Goal: Transaction & Acquisition: Purchase product/service

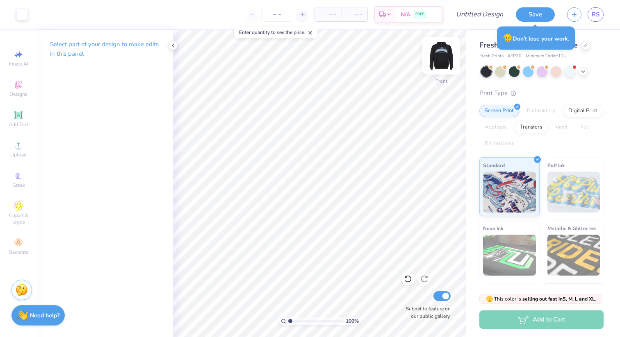
click at [437, 57] on img at bounding box center [441, 55] width 33 height 33
click at [437, 57] on img at bounding box center [441, 56] width 16 height 16
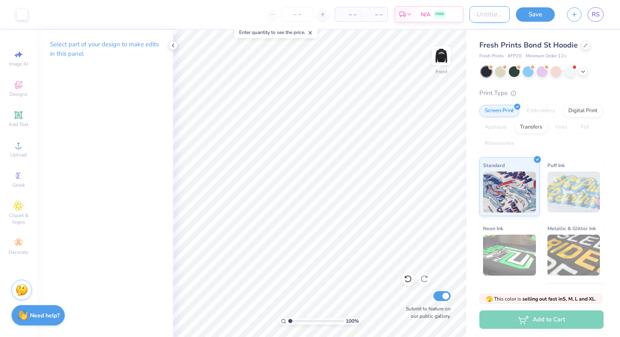
click at [480, 17] on input "Design Title" at bounding box center [489, 14] width 40 height 16
type input "collegiate hoodie"
click at [525, 14] on button "Save" at bounding box center [535, 13] width 39 height 14
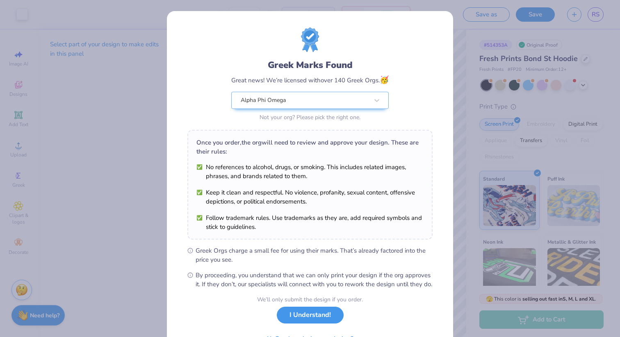
click at [329, 324] on button "I Understand!" at bounding box center [310, 315] width 67 height 17
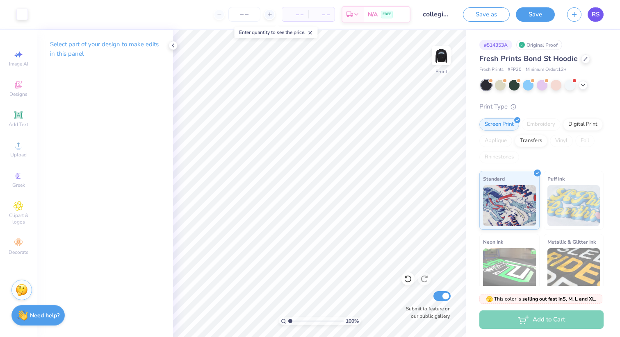
click at [599, 14] on link "RS" at bounding box center [595, 14] width 16 height 14
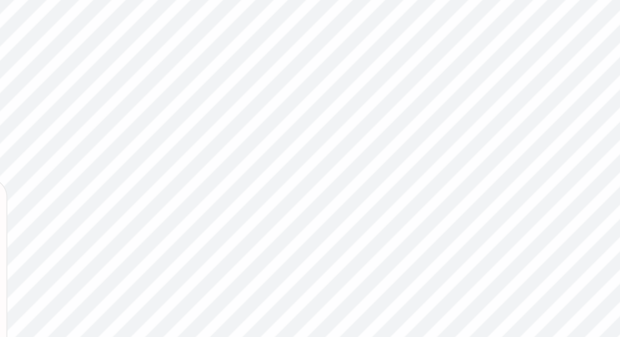
type textarea "x"
type input "4.91"
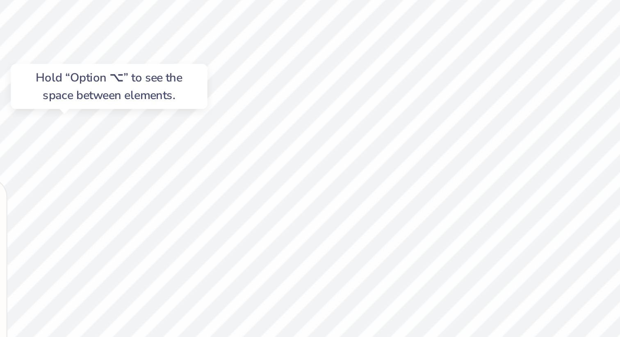
type textarea "x"
type input "3.18"
type textarea "x"
type input "3.00"
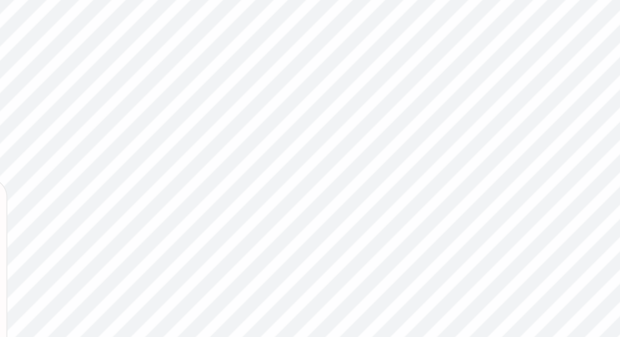
type textarea "x"
type input "5.18"
type textarea "x"
type input "1.99"
type textarea "x"
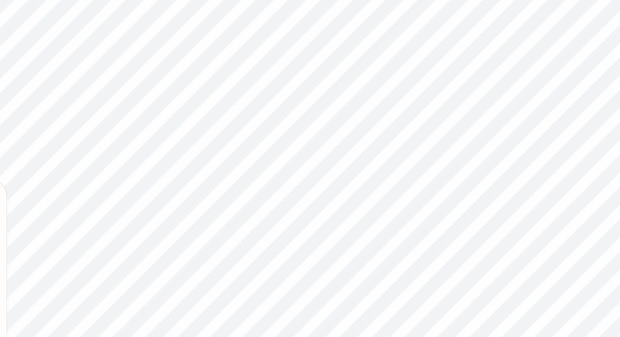
type input "2.71"
type input "4.00"
type input "3.01"
type textarea "x"
type input "1.00"
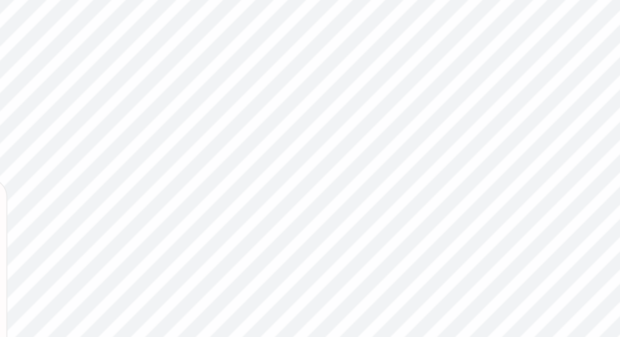
type textarea "x"
type input "2.38"
type input "3.67"
type input "5.18"
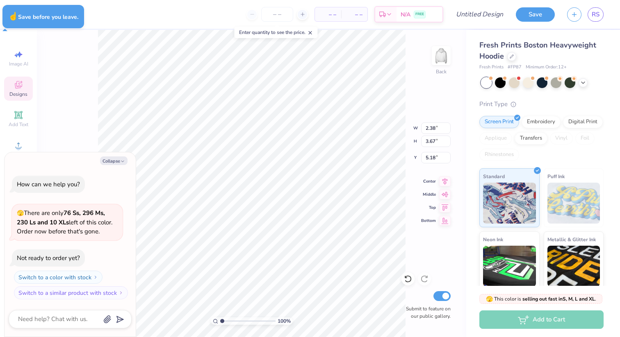
type textarea "x"
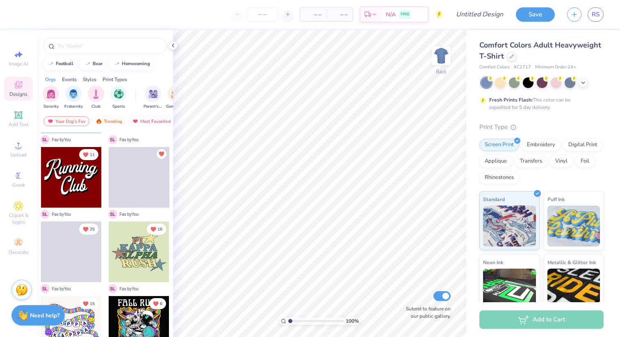
scroll to position [135, 0]
click at [139, 257] on div at bounding box center [139, 252] width 61 height 61
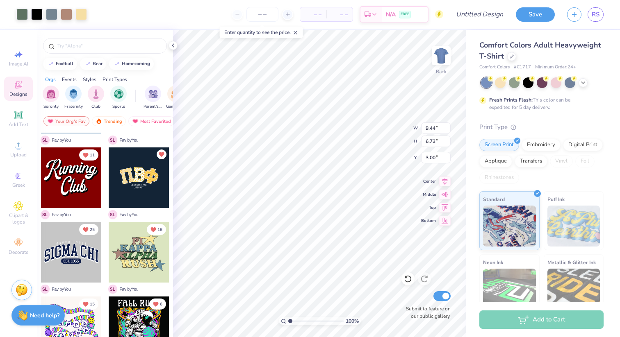
click at [79, 170] on div at bounding box center [71, 178] width 61 height 61
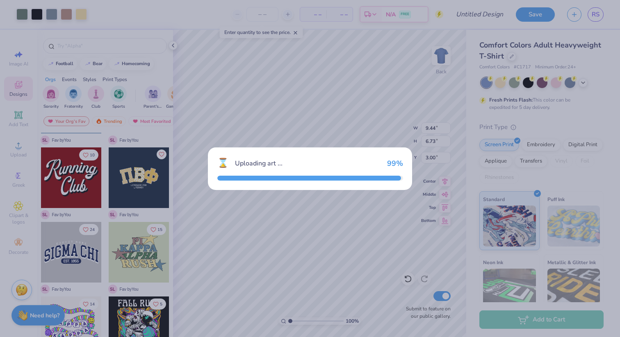
type input "9.02"
type input "6.21"
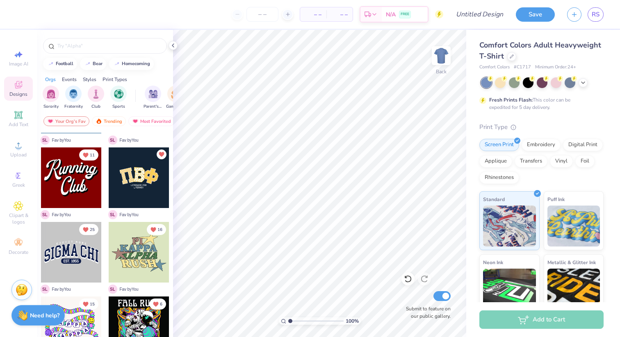
click at [155, 192] on div at bounding box center [139, 178] width 61 height 61
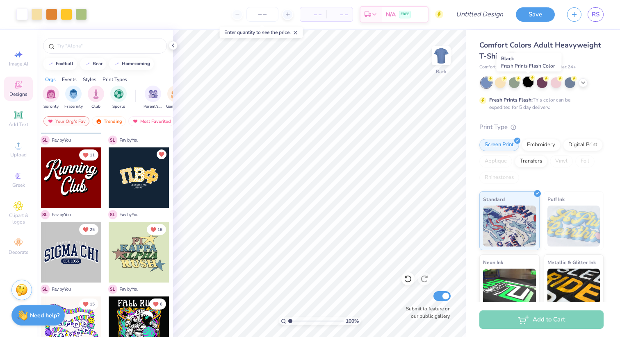
click at [525, 85] on div at bounding box center [527, 82] width 11 height 11
click at [558, 86] on div at bounding box center [555, 82] width 11 height 11
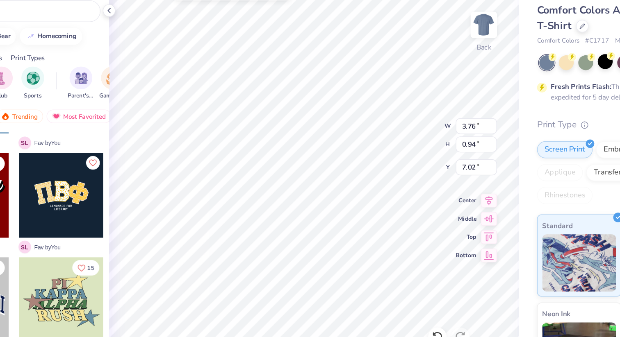
type input "10.98"
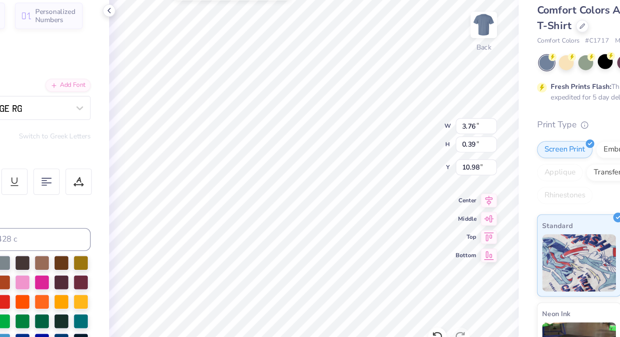
type input "11.14"
type textarea "L"
type textarea "ZETA SIGMA CHAPTER"
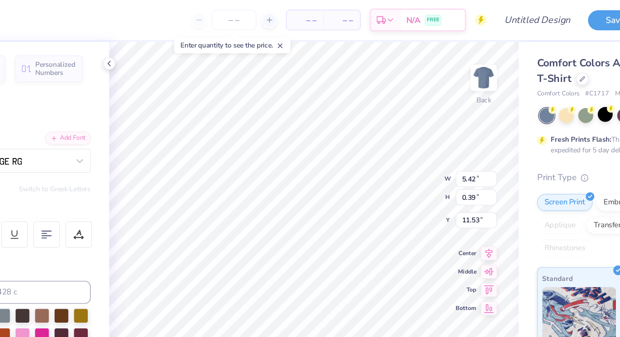
type input "7.65"
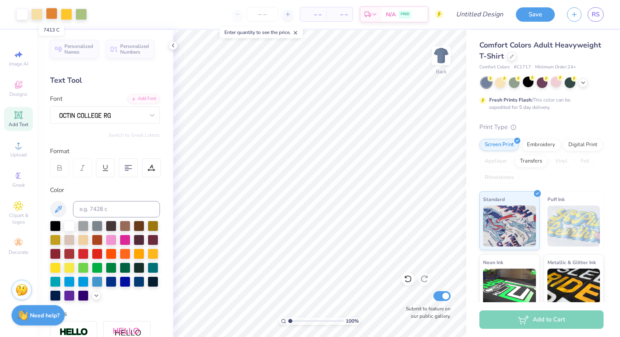
click at [52, 17] on div at bounding box center [51, 13] width 11 height 11
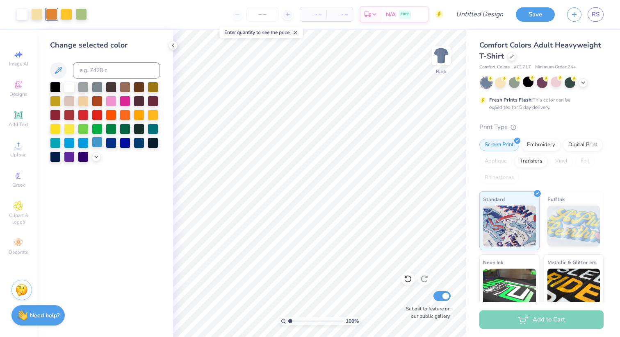
click at [97, 141] on div at bounding box center [97, 142] width 11 height 11
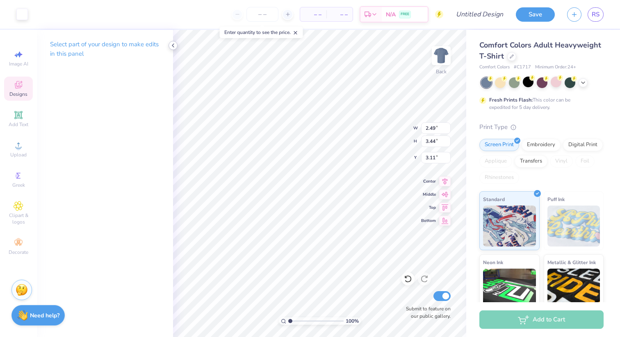
click at [170, 45] on icon at bounding box center [173, 45] width 7 height 7
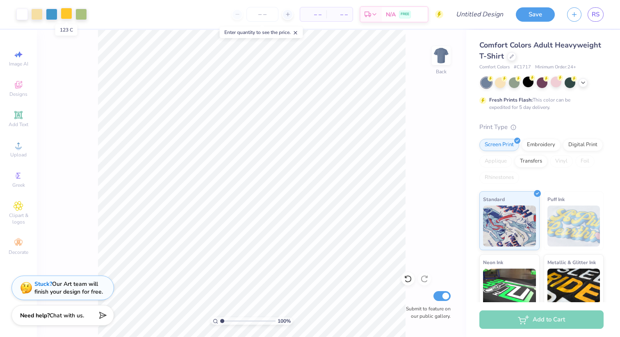
click at [66, 13] on div at bounding box center [66, 13] width 11 height 11
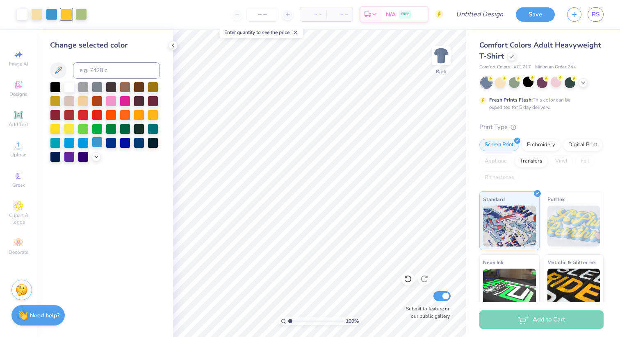
click at [95, 143] on div at bounding box center [97, 142] width 11 height 11
click at [36, 18] on div at bounding box center [36, 13] width 11 height 11
click at [84, 99] on div at bounding box center [83, 100] width 11 height 11
click at [15, 212] on div "Clipart & logos" at bounding box center [18, 213] width 29 height 31
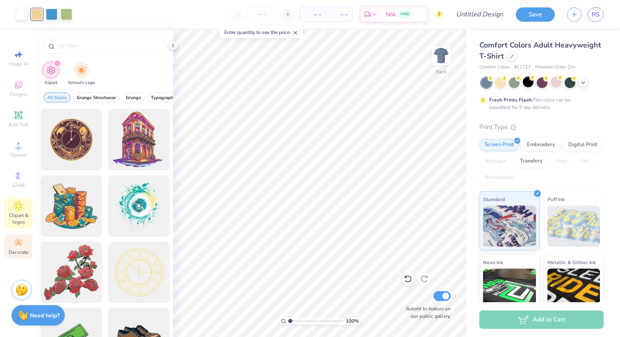
click at [12, 241] on div "Decorate" at bounding box center [18, 247] width 29 height 24
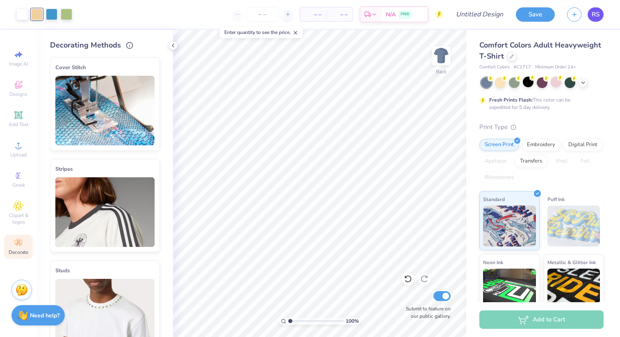
click at [594, 21] on link "RS" at bounding box center [595, 14] width 16 height 14
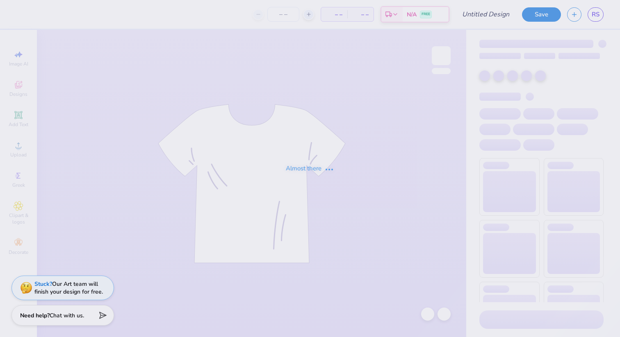
type input "collegiate hoodie"
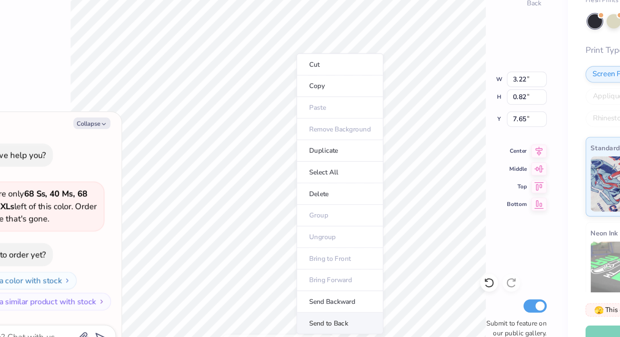
click at [291, 307] on li "Send to Back" at bounding box center [297, 309] width 64 height 16
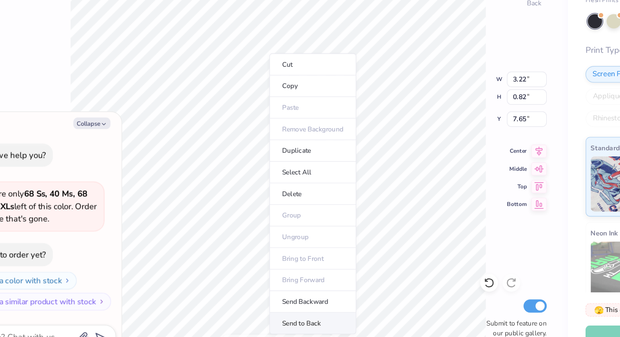
click at [271, 310] on li "Send to Back" at bounding box center [277, 309] width 64 height 16
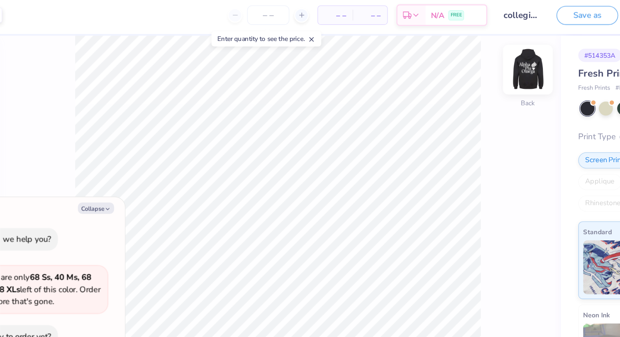
click at [438, 55] on img at bounding box center [441, 55] width 33 height 33
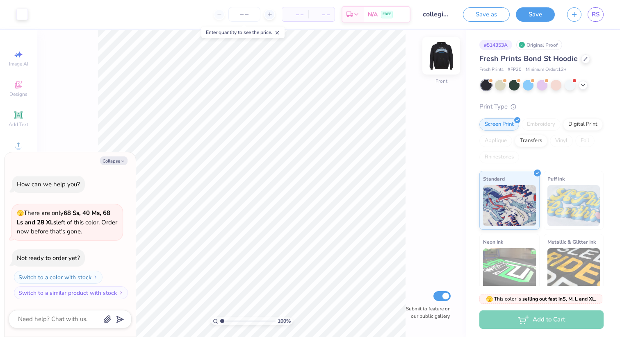
click at [442, 54] on img at bounding box center [441, 55] width 33 height 33
click at [441, 55] on img at bounding box center [441, 55] width 33 height 33
click at [118, 162] on button "Collapse" at bounding box center [113, 161] width 27 height 9
type textarea "x"
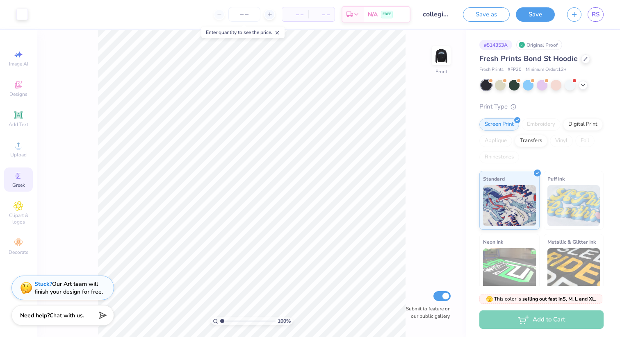
click at [16, 182] on span "Greek" at bounding box center [18, 185] width 13 height 7
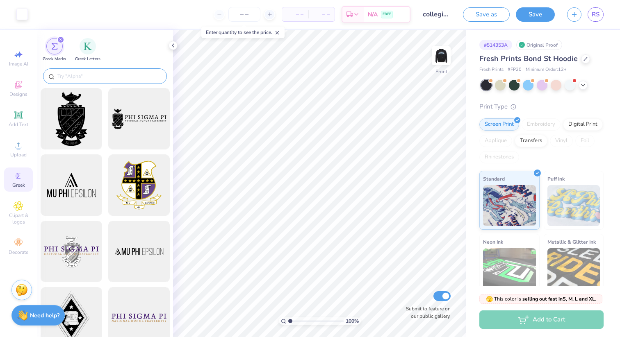
click at [137, 76] on input "text" at bounding box center [109, 76] width 105 height 8
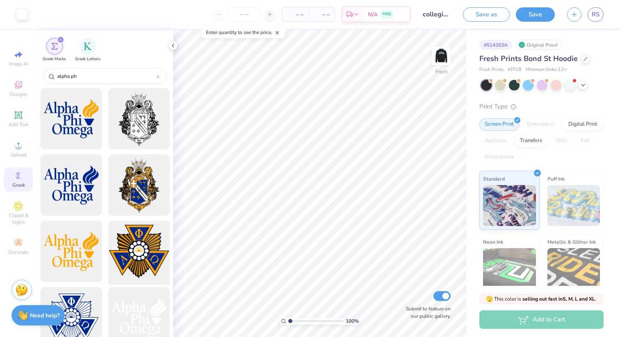
type input "alpha ph"
click at [140, 253] on div at bounding box center [139, 252] width 68 height 68
type input "10.71"
type input "5.35"
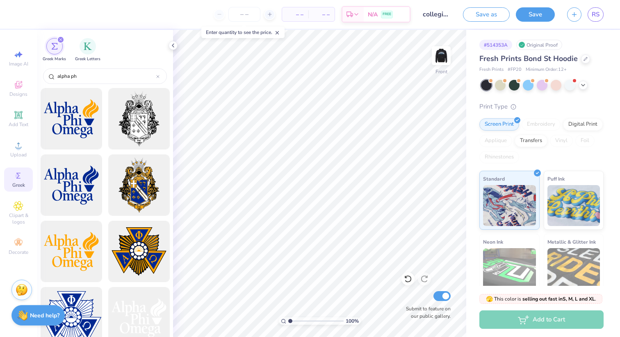
click at [70, 309] on div at bounding box center [71, 318] width 68 height 68
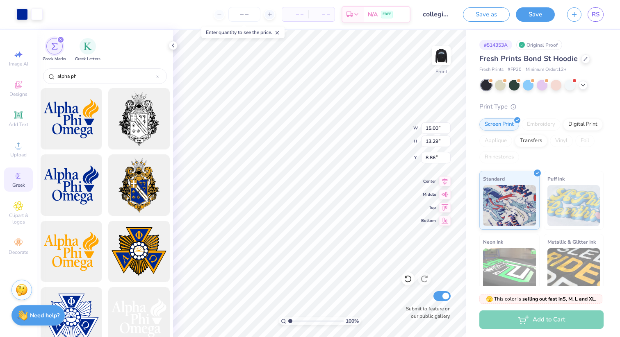
type input "5.00"
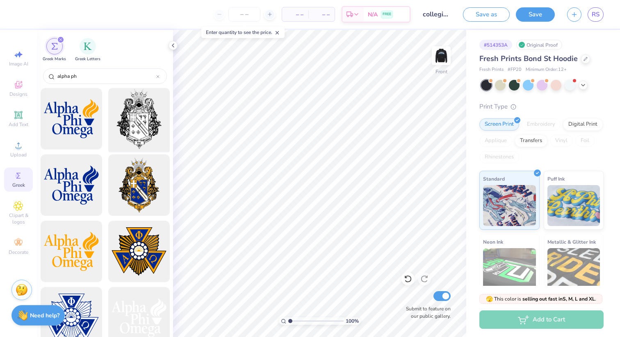
click at [144, 110] on div at bounding box center [139, 119] width 68 height 68
click at [147, 195] on div at bounding box center [139, 186] width 68 height 68
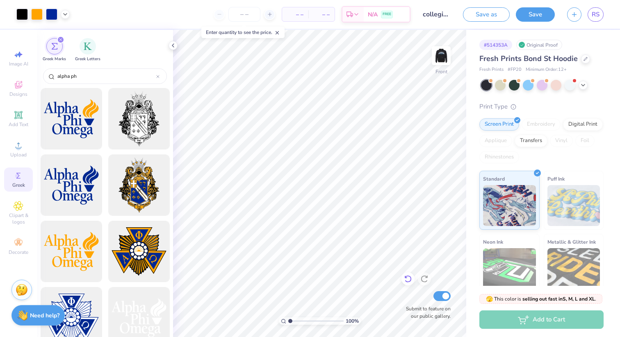
click at [409, 280] on icon at bounding box center [408, 279] width 8 height 8
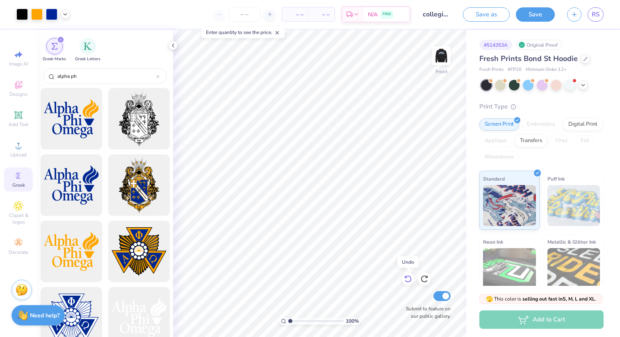
click at [409, 280] on icon at bounding box center [408, 279] width 8 height 8
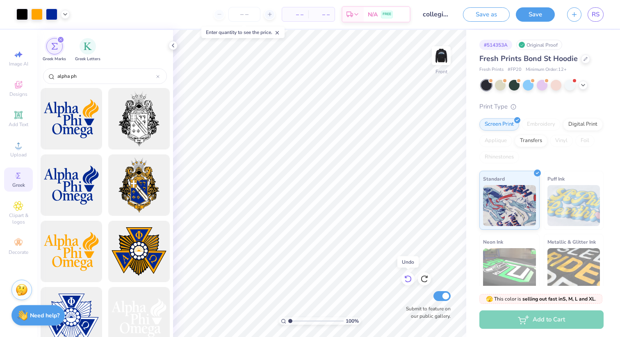
click at [409, 280] on icon at bounding box center [408, 279] width 8 height 8
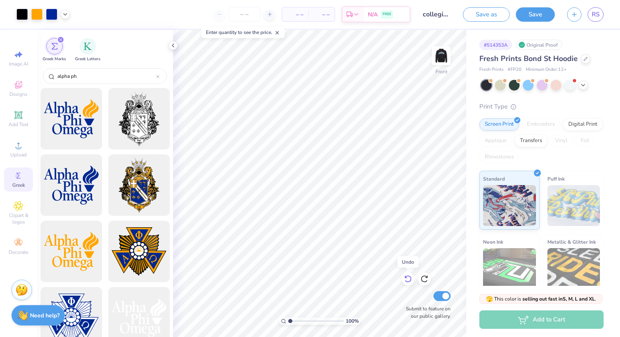
click at [409, 280] on icon at bounding box center [408, 279] width 8 height 8
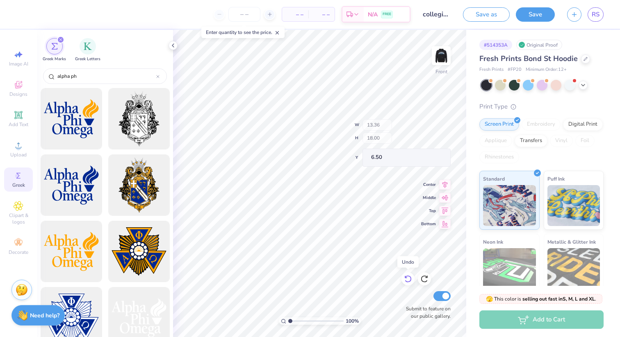
click at [409, 280] on icon at bounding box center [408, 279] width 8 height 8
type input "13.37"
click at [409, 280] on icon at bounding box center [408, 279] width 8 height 8
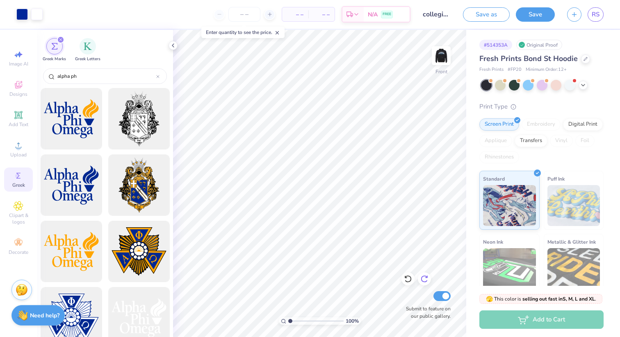
click at [427, 281] on icon at bounding box center [424, 279] width 8 height 8
click at [440, 57] on img at bounding box center [441, 55] width 33 height 33
click at [441, 57] on img at bounding box center [441, 55] width 33 height 33
click at [542, 13] on button "Save" at bounding box center [535, 13] width 39 height 14
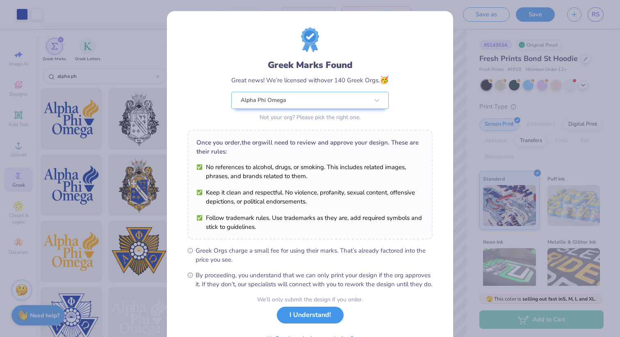
click at [304, 324] on button "I Understand!" at bounding box center [310, 315] width 67 height 17
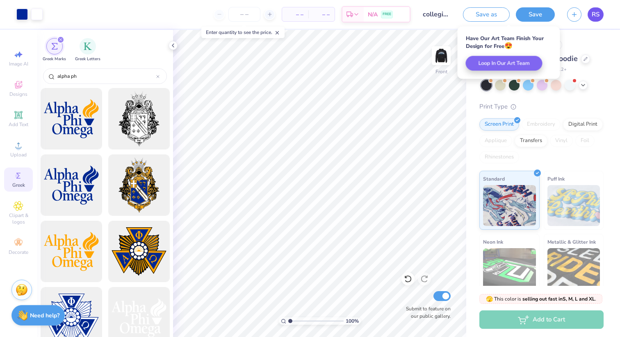
click at [597, 17] on span "RS" at bounding box center [595, 14] width 8 height 9
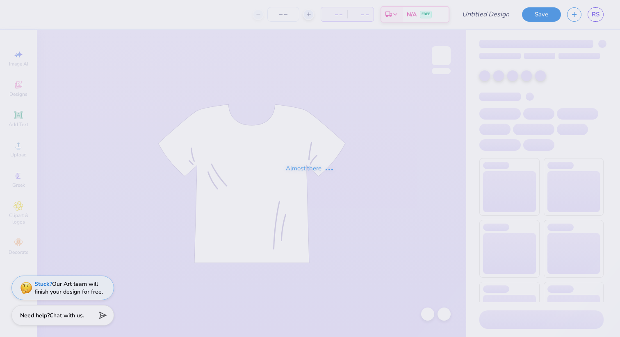
type input "collegiate hoodie"
type input "12"
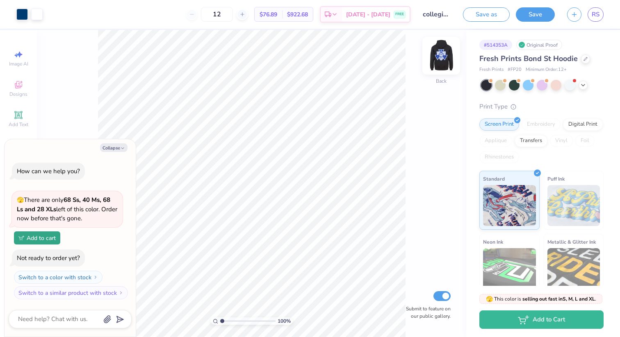
click at [447, 59] on img at bounding box center [441, 55] width 33 height 33
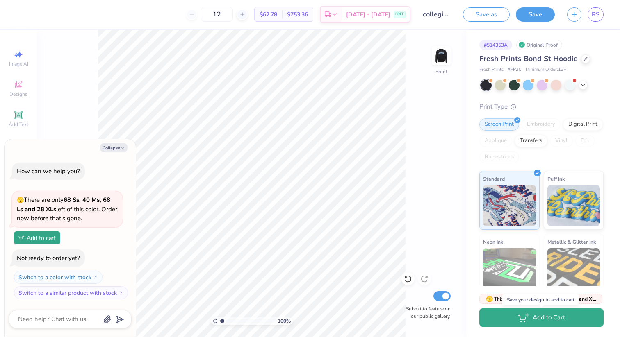
click at [567, 317] on button "Add to Cart" at bounding box center [541, 318] width 124 height 18
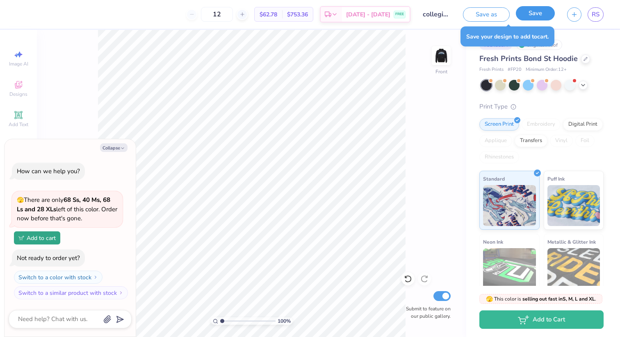
click at [529, 12] on button "Save" at bounding box center [535, 13] width 39 height 14
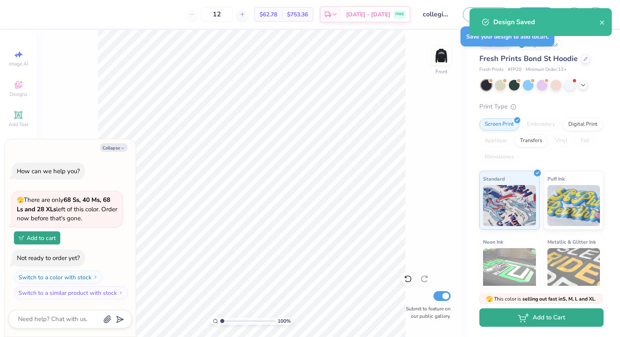
click at [529, 320] on button "Add to Cart" at bounding box center [541, 318] width 124 height 18
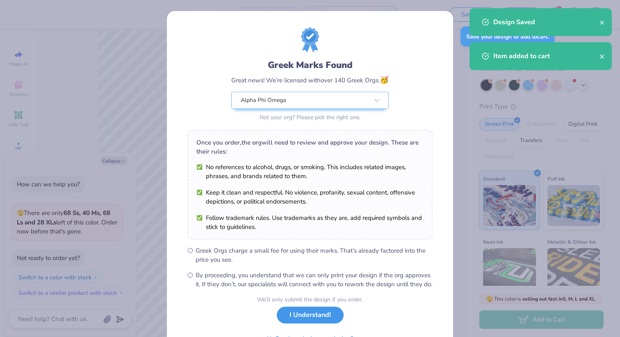
click at [319, 322] on button "I Understand!" at bounding box center [310, 315] width 67 height 17
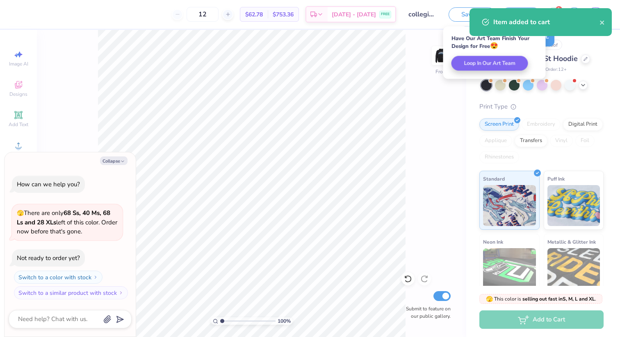
click at [548, 17] on div "Item added to cart" at bounding box center [546, 22] width 106 height 10
click at [607, 21] on div "Item added to cart" at bounding box center [540, 22] width 142 height 28
click at [603, 21] on icon "close" at bounding box center [602, 22] width 6 height 7
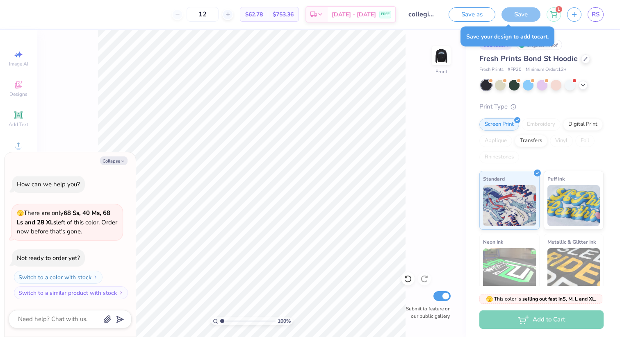
click at [551, 11] on div "Item added to cart" at bounding box center [540, 25] width 145 height 37
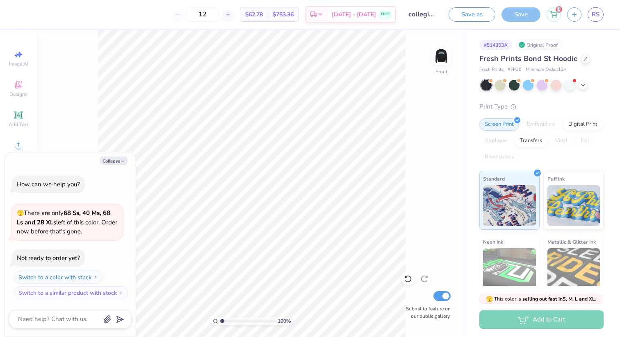
click at [551, 11] on icon at bounding box center [553, 13] width 7 height 4
type textarea "x"
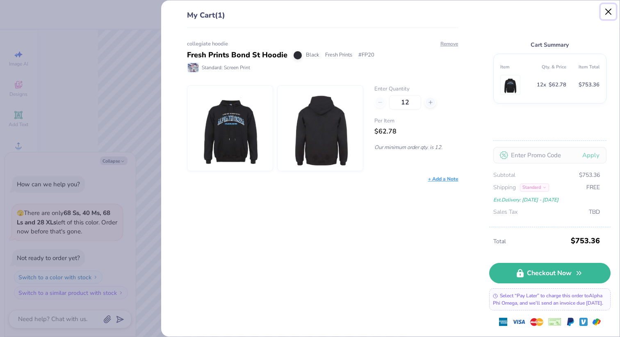
click at [612, 9] on button "Close" at bounding box center [608, 12] width 16 height 16
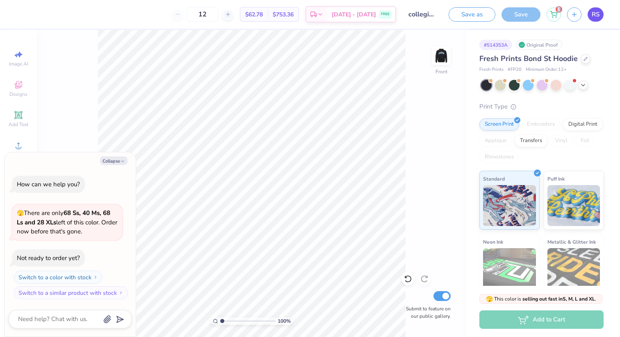
click at [602, 17] on link "RS" at bounding box center [595, 14] width 16 height 14
